Goal: Task Accomplishment & Management: Use online tool/utility

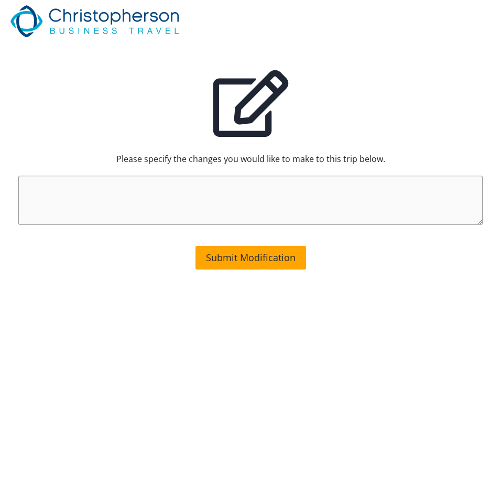
click at [100, 177] on textarea at bounding box center [250, 200] width 464 height 49
type textarea "2 pm departure"
click at [264, 260] on span "Submit Modification" at bounding box center [251, 257] width 90 height 13
